Goal: Check status

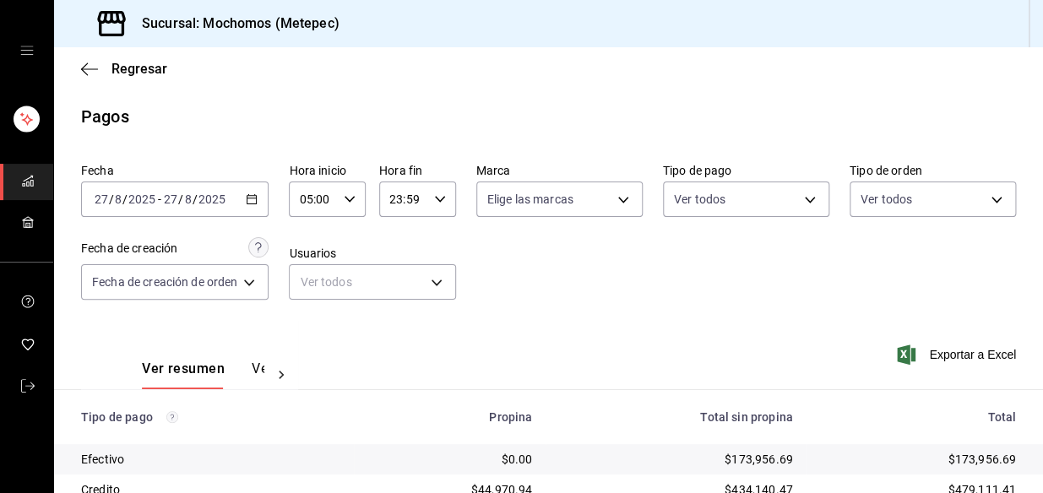
scroll to position [283, 0]
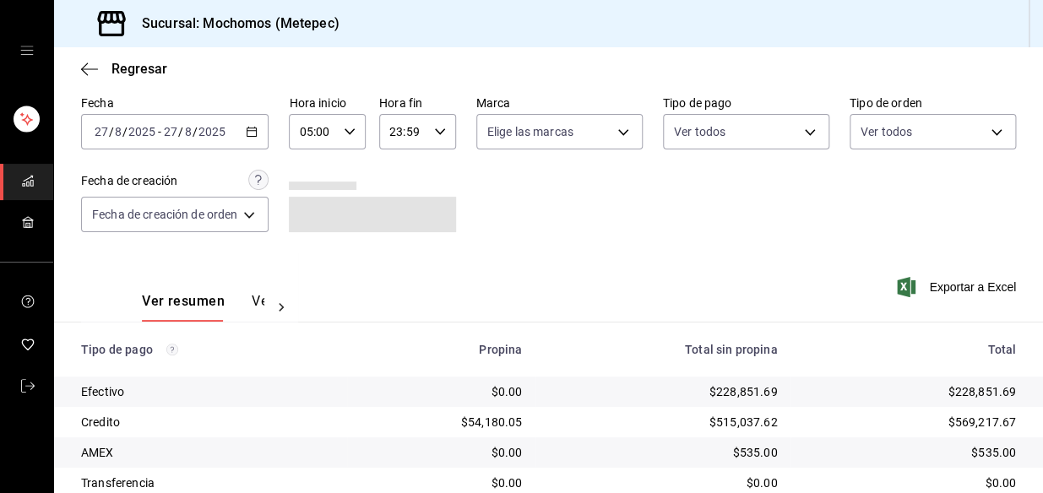
scroll to position [283, 0]
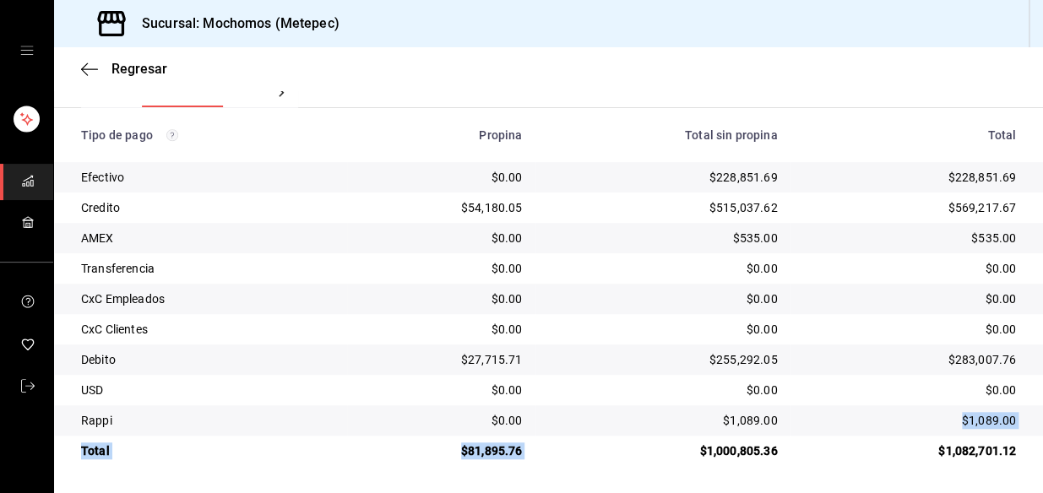
drag, startPoint x: 759, startPoint y: 431, endPoint x: 845, endPoint y: 427, distance: 85.4
click at [845, 427] on tbody "Efectivo $0.00 $228,851.69 $228,851.69 Credito $54,180.05 $515,037.62 $569,217.…" at bounding box center [548, 314] width 989 height 304
drag, startPoint x: 708, startPoint y: 454, endPoint x: 786, endPoint y: 454, distance: 78.6
click at [786, 454] on tr "Total $81,895.76 $1,000,805.36 $1,082,701.12" at bounding box center [548, 451] width 989 height 30
click at [663, 307] on td "$0.00" at bounding box center [663, 299] width 255 height 30
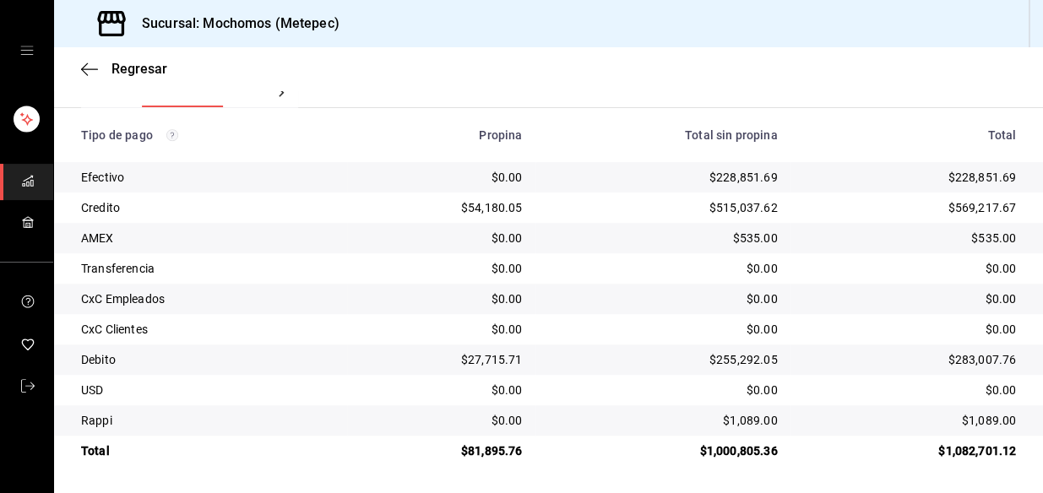
click at [658, 307] on td "$0.00" at bounding box center [663, 299] width 255 height 30
